Goal: Browse casually: Explore the website without a specific task or goal

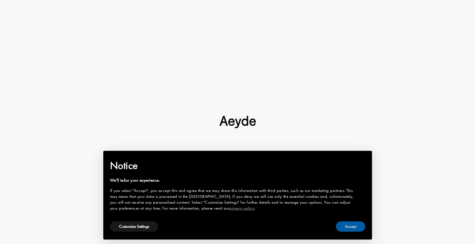
click at [350, 226] on button "Accept" at bounding box center [350, 226] width 29 height 10
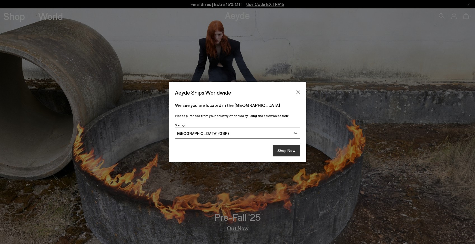
click at [286, 153] on button "Shop Now" at bounding box center [286, 151] width 28 height 12
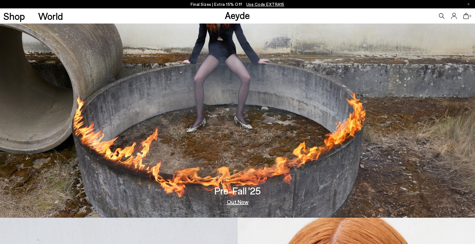
scroll to position [43, 0]
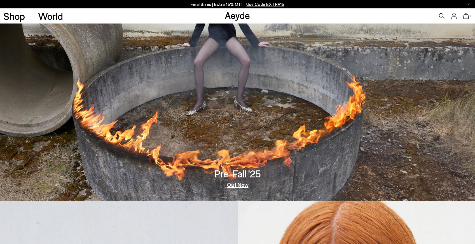
click at [239, 189] on img at bounding box center [237, 82] width 475 height 235
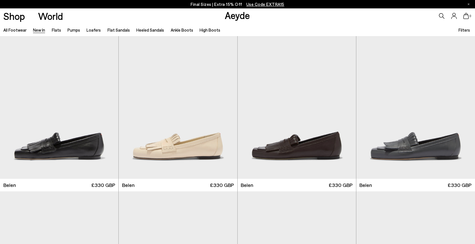
scroll to position [9, 0]
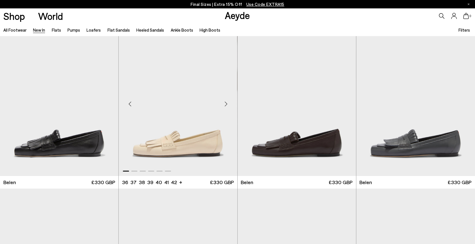
click at [226, 105] on div "Next slide" at bounding box center [226, 103] width 17 height 17
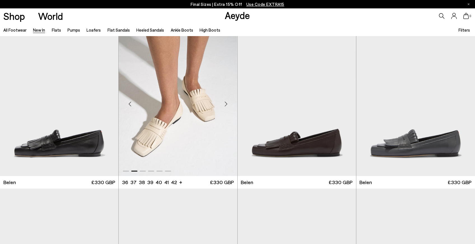
click at [226, 105] on div "Next slide" at bounding box center [226, 103] width 17 height 17
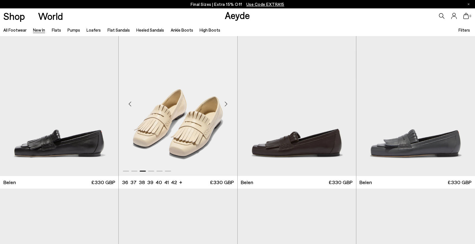
click at [226, 105] on div "Next slide" at bounding box center [226, 103] width 17 height 17
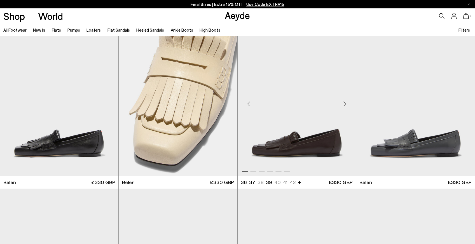
click at [345, 104] on div "Next slide" at bounding box center [344, 103] width 17 height 17
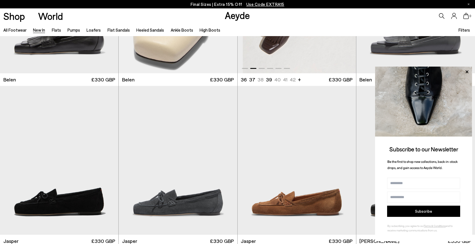
scroll to position [115, 0]
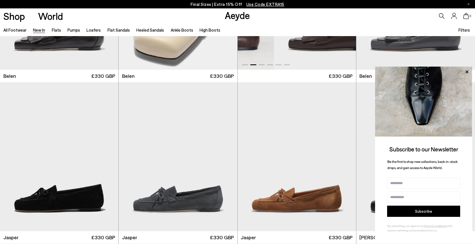
click at [467, 72] on icon at bounding box center [466, 71] width 3 height 3
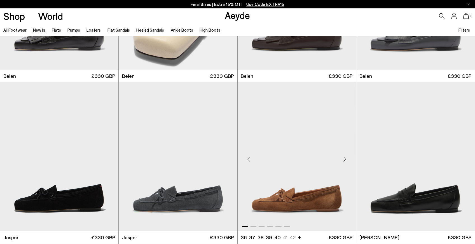
click at [347, 159] on div "Next slide" at bounding box center [344, 158] width 17 height 17
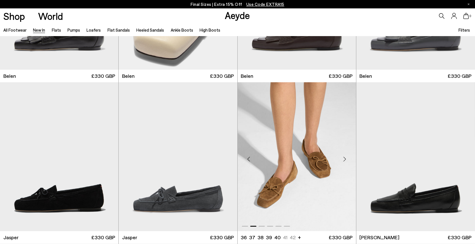
click at [347, 159] on div "Next slide" at bounding box center [344, 158] width 17 height 17
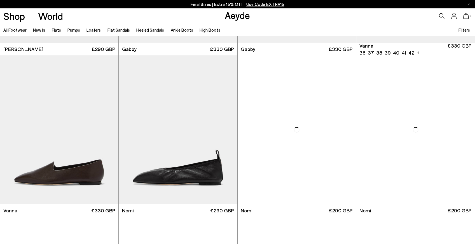
scroll to position [950, 0]
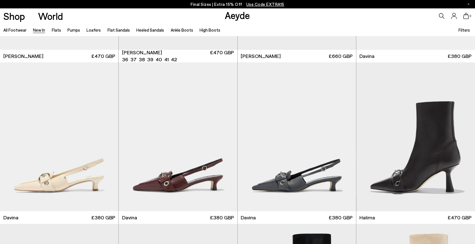
scroll to position [1910, 0]
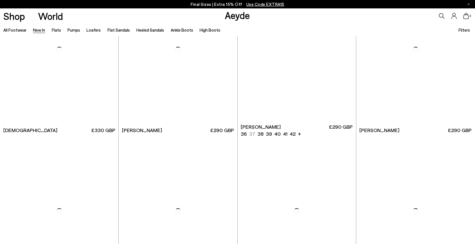
scroll to position [2807, 0]
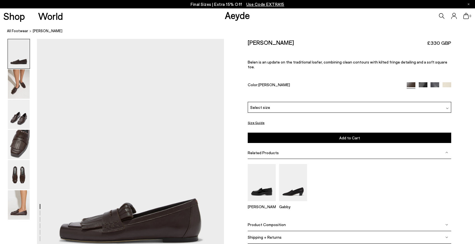
scroll to position [16, 0]
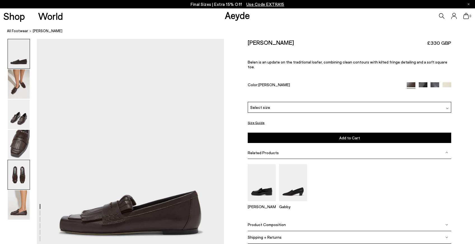
click at [21, 177] on img at bounding box center [19, 174] width 22 height 29
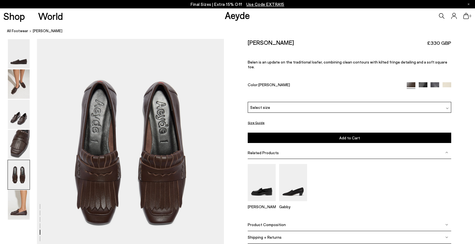
scroll to position [1020, 0]
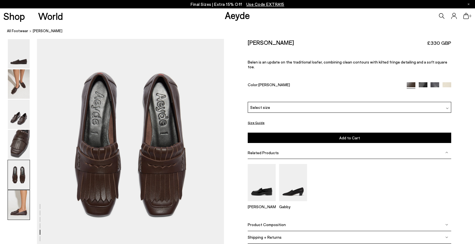
click at [20, 203] on img at bounding box center [19, 204] width 22 height 29
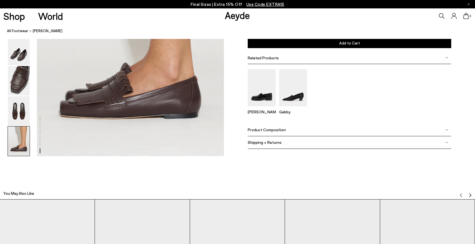
scroll to position [1346, 0]
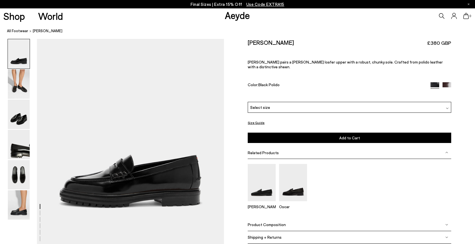
scroll to position [44, 0]
